Goal: Task Accomplishment & Management: Use online tool/utility

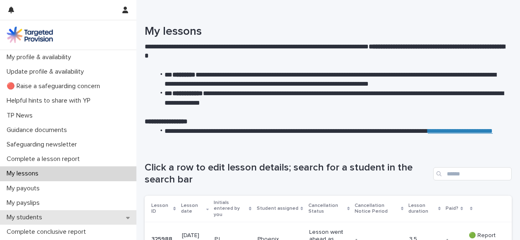
click at [47, 217] on p "My students" at bounding box center [25, 217] width 45 height 8
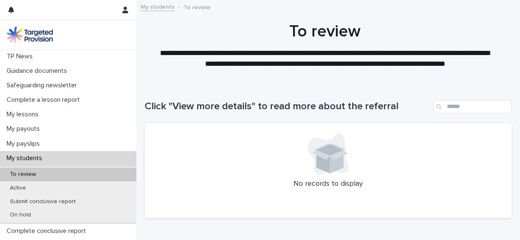
scroll to position [68, 0]
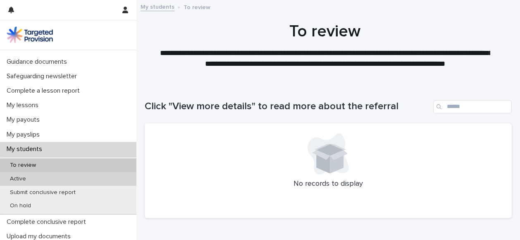
click at [27, 179] on p "Active" at bounding box center [17, 178] width 29 height 7
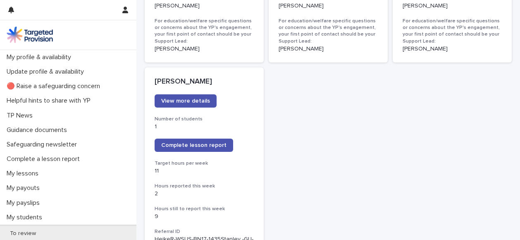
scroll to position [653, 0]
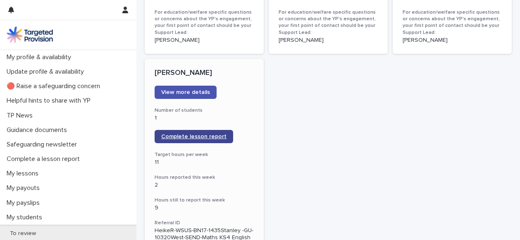
click at [193, 136] on span "Complete lesson report" at bounding box center [193, 136] width 65 height 6
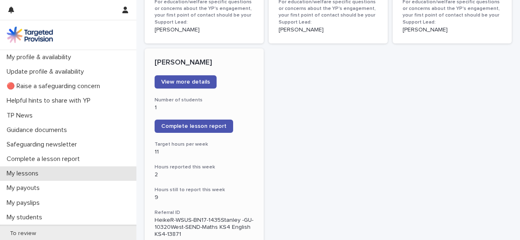
click at [32, 174] on p "My lessons" at bounding box center [24, 173] width 42 height 8
